Goal: Task Accomplishment & Management: Use online tool/utility

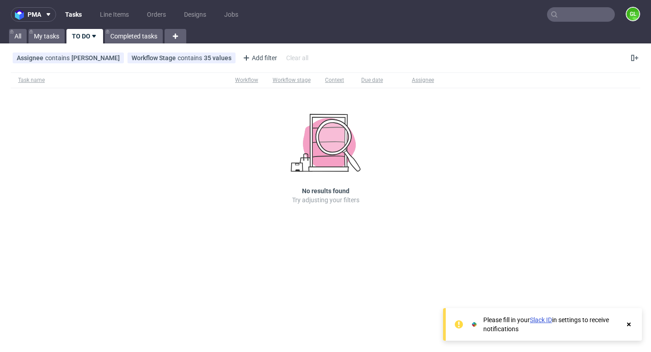
click at [576, 10] on input "text" at bounding box center [581, 14] width 68 height 14
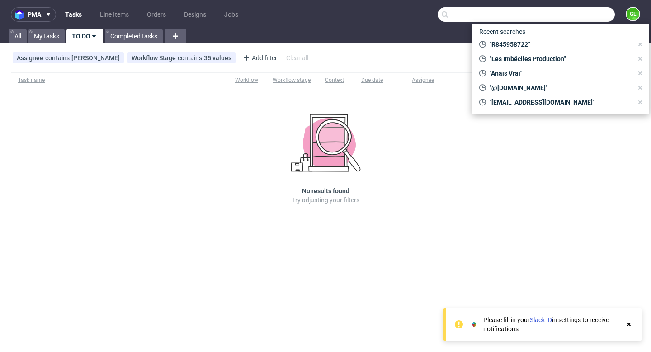
paste input "R042757453"
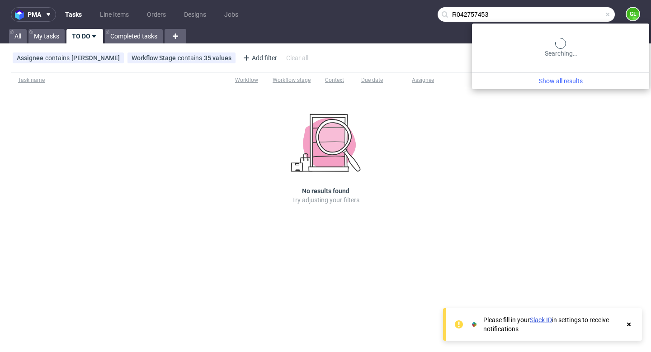
type input "R042757453"
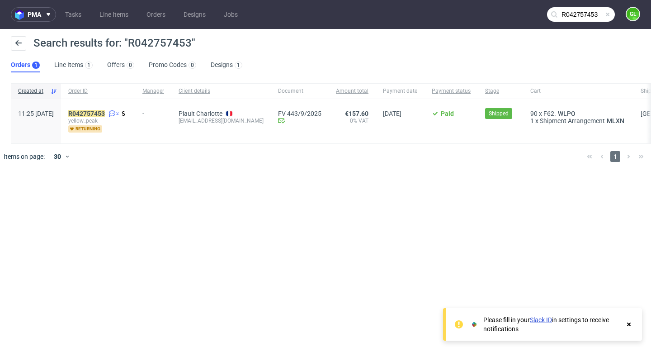
click at [608, 14] on span at bounding box center [607, 14] width 7 height 7
click at [584, 14] on input "text" at bounding box center [581, 14] width 68 height 14
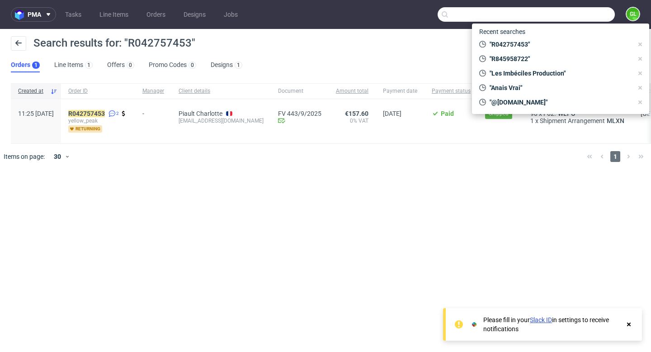
paste input "R289312100"
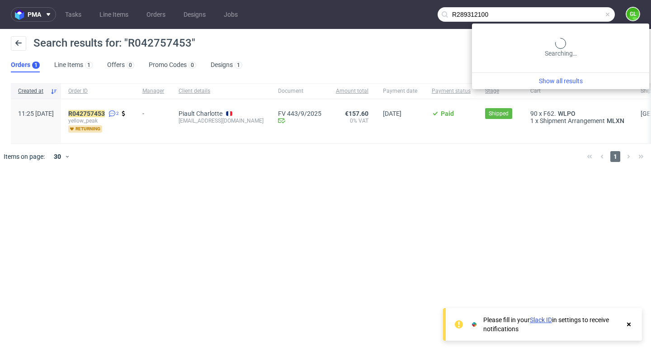
type input "R289312100"
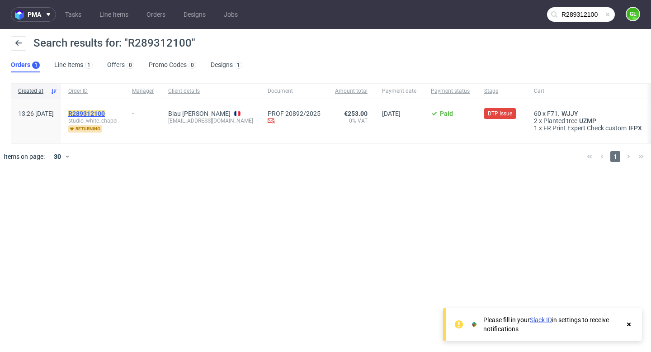
click at [105, 112] on mark "R289312100" at bounding box center [86, 113] width 37 height 7
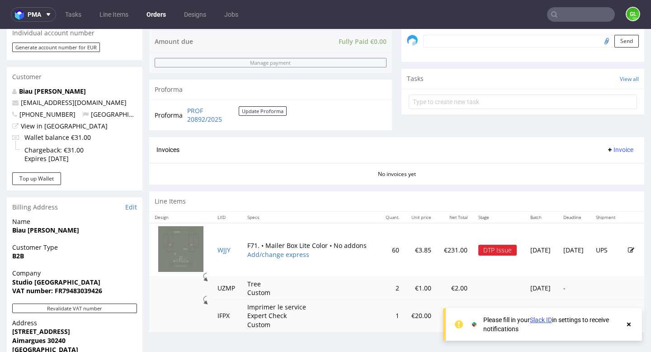
scroll to position [275, 0]
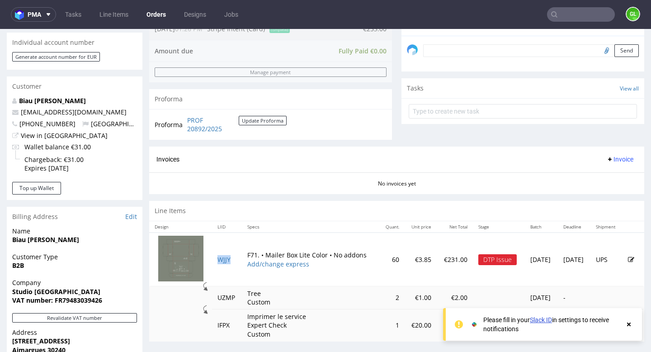
click at [223, 266] on td "WJJY" at bounding box center [227, 260] width 30 height 54
click at [224, 255] on td "WJJY" at bounding box center [227, 260] width 30 height 54
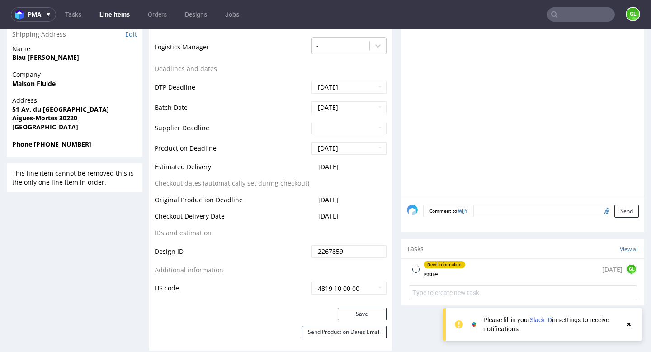
scroll to position [471, 0]
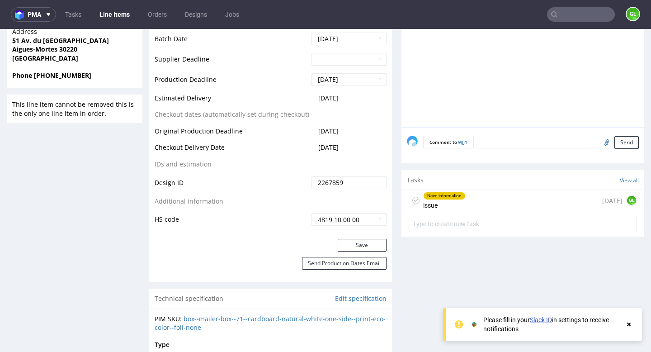
click at [502, 205] on div "Need information issue 1 day ago GL" at bounding box center [523, 200] width 228 height 21
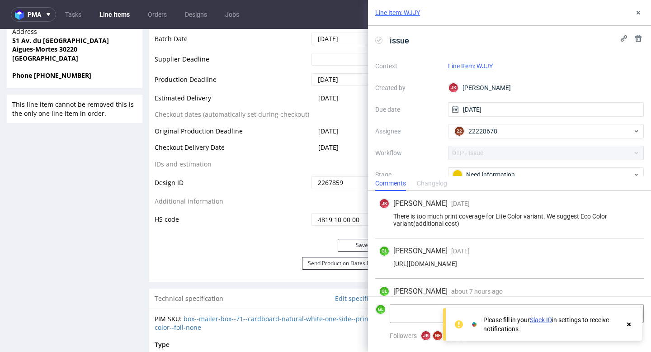
scroll to position [29, 0]
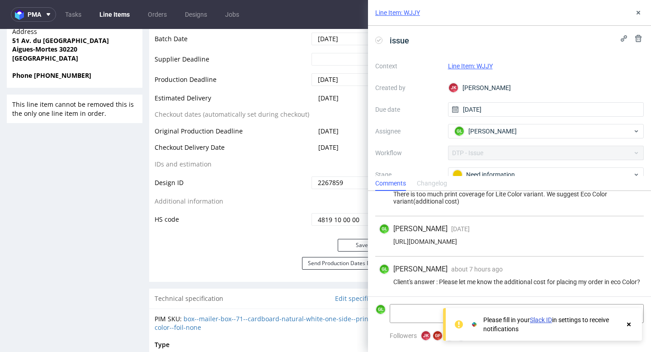
click at [630, 324] on use at bounding box center [629, 325] width 4 height 4
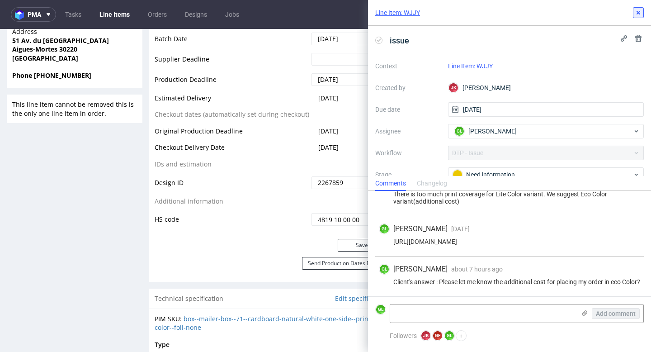
click at [637, 13] on icon at bounding box center [638, 12] width 7 height 7
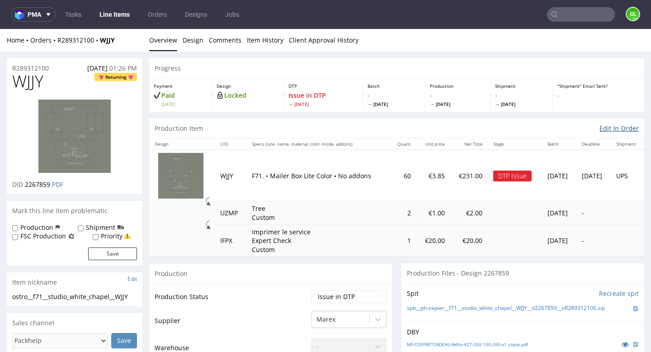
click at [607, 125] on link "Edit In Order" at bounding box center [619, 128] width 39 height 9
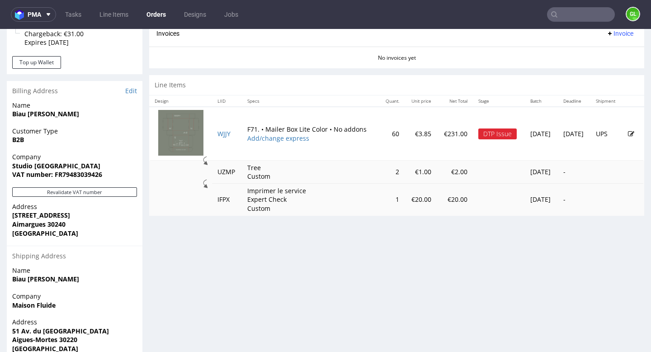
scroll to position [400, 0]
click at [628, 136] on icon at bounding box center [631, 134] width 6 height 6
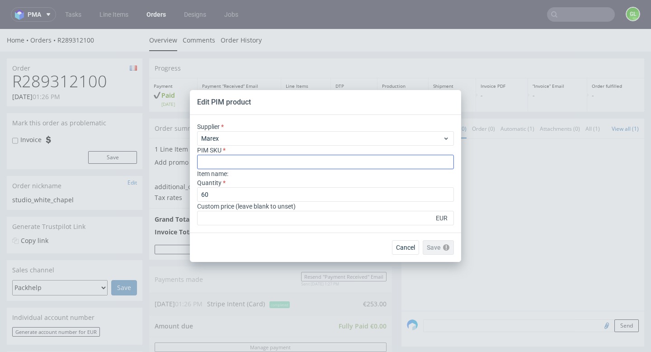
click at [249, 156] on input "text" at bounding box center [325, 162] width 257 height 14
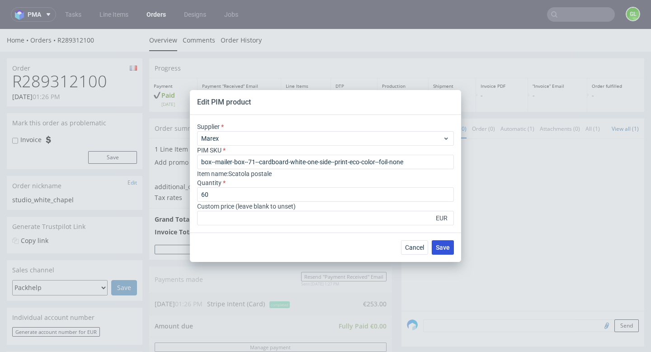
type input "box--mailer-box--71--cardboard-white-one-side--print-eco-color--foil-none"
click at [446, 248] on span "Save" at bounding box center [443, 247] width 14 height 6
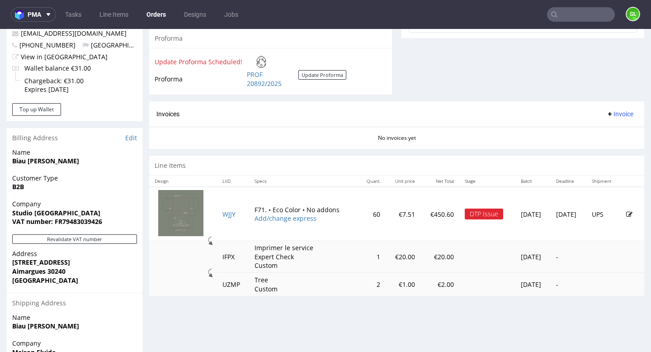
scroll to position [356, 0]
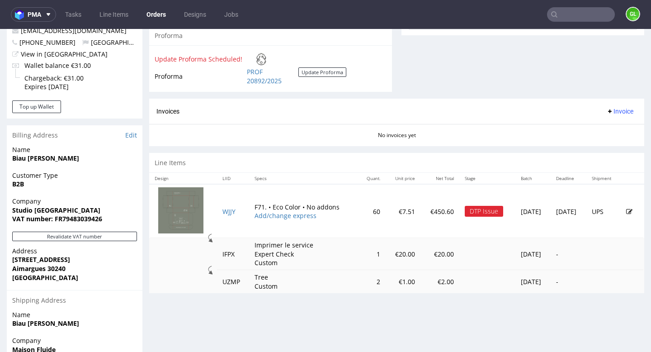
click at [626, 211] on icon at bounding box center [629, 212] width 6 height 6
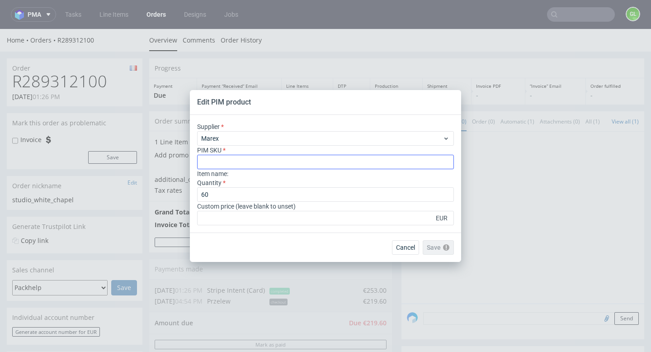
click at [242, 159] on input "text" at bounding box center [325, 162] width 257 height 14
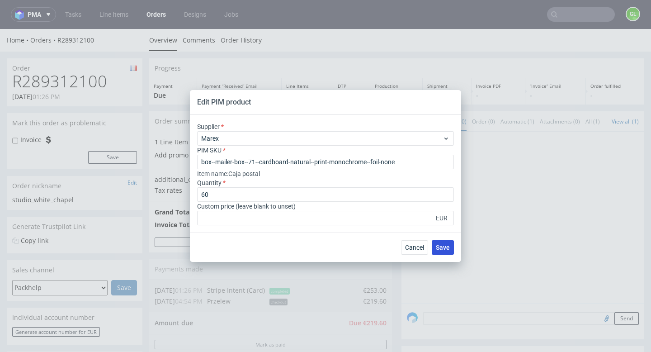
type input "box--mailer-box--71--cardboard-natural--print-monochrome--foil-none"
click at [447, 246] on span "Save" at bounding box center [443, 247] width 14 height 6
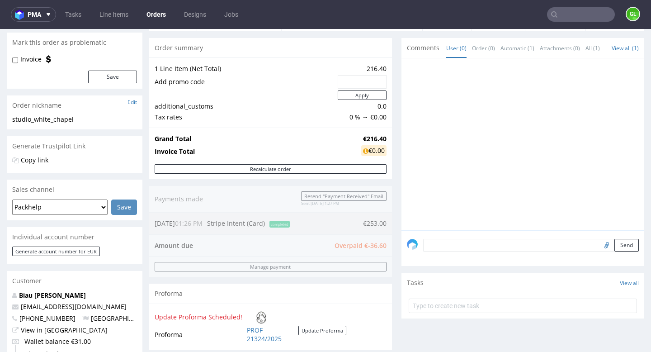
scroll to position [98, 0]
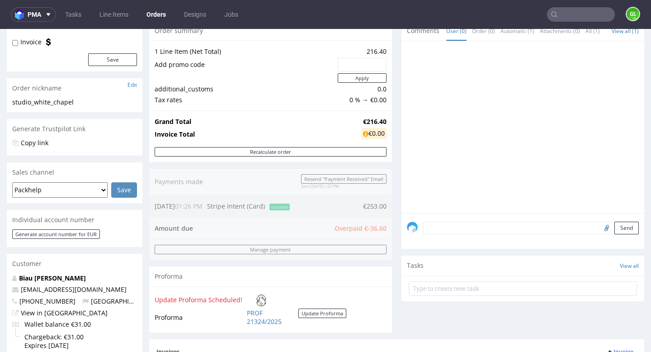
click at [380, 231] on div "Order summary 1 Line Item (Net Total) 216.40 Add promo code Apply additional_cu…" at bounding box center [270, 180] width 243 height 318
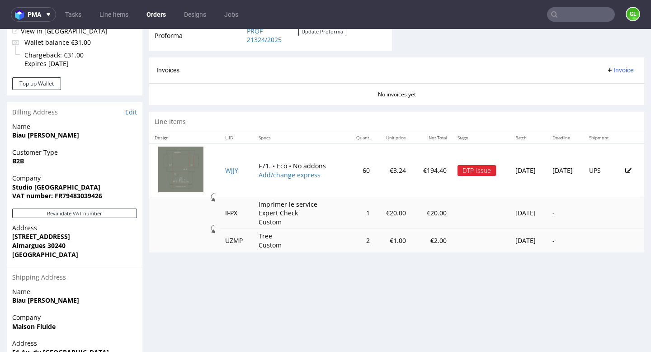
scroll to position [402, 0]
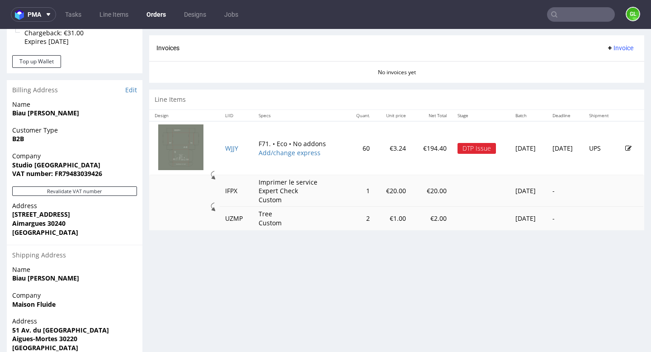
click at [626, 151] on icon at bounding box center [629, 148] width 6 height 6
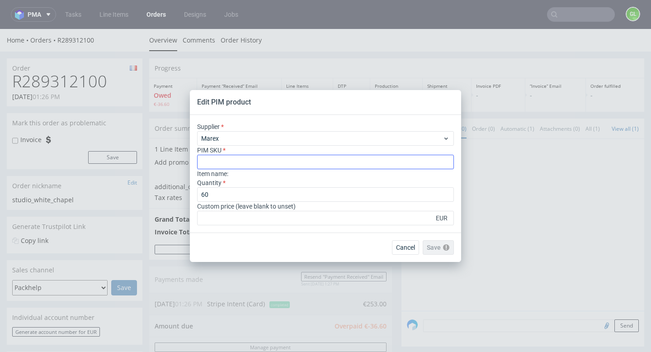
click at [359, 161] on input "text" at bounding box center [325, 162] width 257 height 14
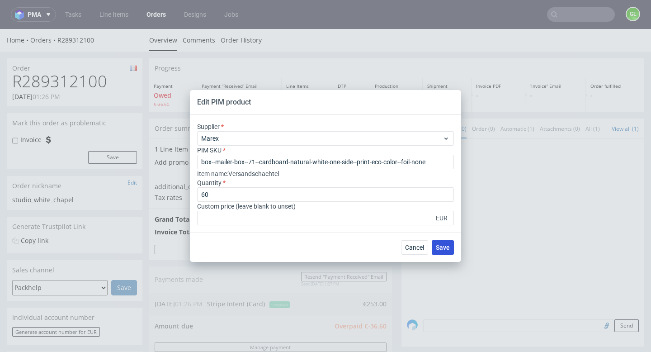
type input "box--mailer-box--71--cardboard-natural-white-one-side--print-eco-color--foil-no…"
click at [439, 249] on span "Save" at bounding box center [443, 247] width 14 height 6
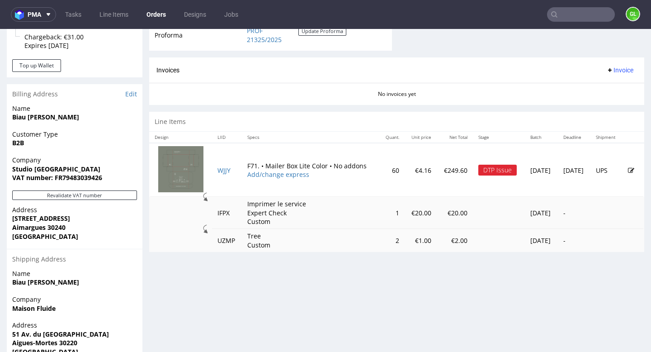
scroll to position [399, 0]
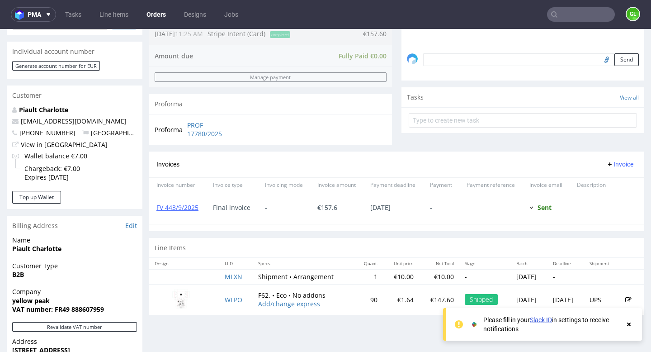
scroll to position [388, 0]
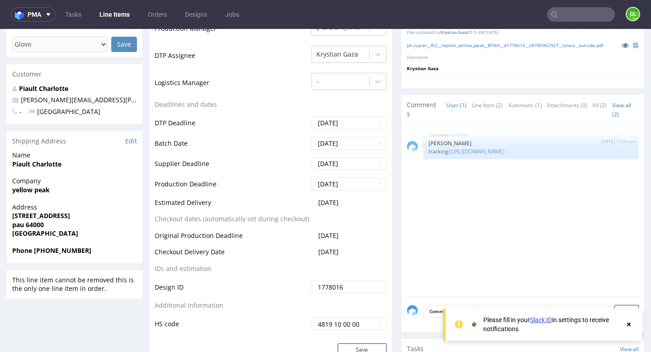
scroll to position [294, 0]
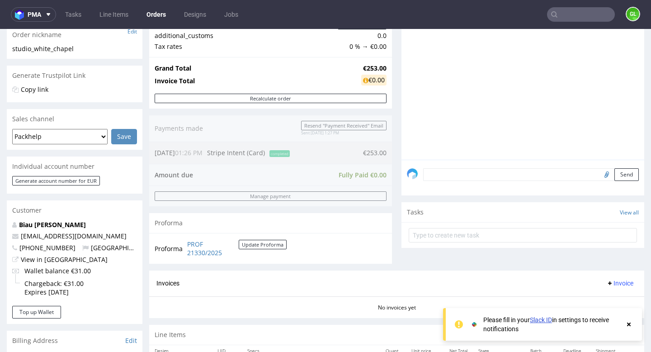
scroll to position [144, 0]
